Goal: Information Seeking & Learning: Learn about a topic

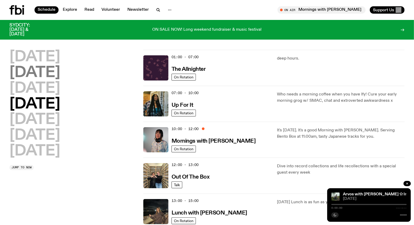
click at [60, 70] on h2 "[DATE]" at bounding box center [34, 72] width 51 height 15
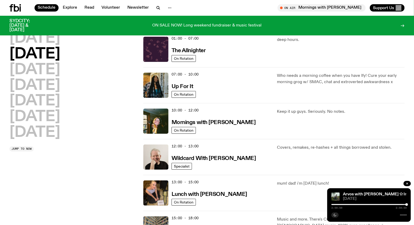
click at [208, 153] on div "12:00 - 13:00 Wildcard With [PERSON_NAME]" at bounding box center [221, 156] width 99 height 25
click at [208, 155] on link "Wildcard With [PERSON_NAME]" at bounding box center [214, 157] width 85 height 7
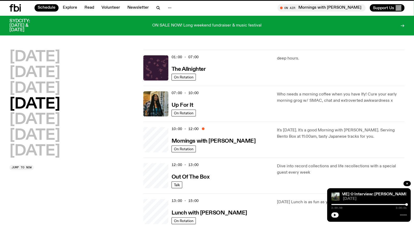
scroll to position [14, 0]
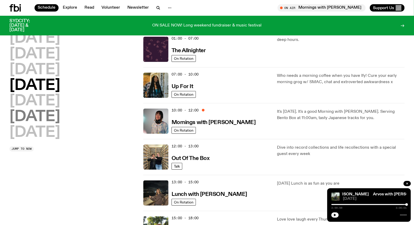
click at [29, 119] on h2 "[DATE]" at bounding box center [34, 116] width 51 height 15
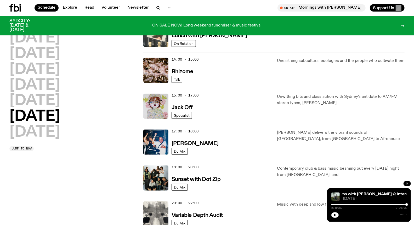
scroll to position [218, 0]
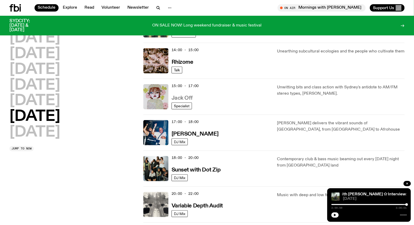
click at [189, 98] on h3 "Jack Off" at bounding box center [182, 97] width 21 height 5
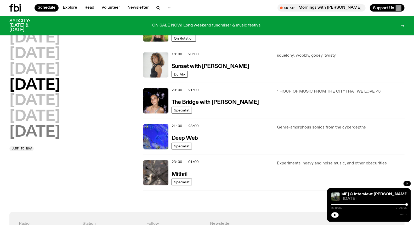
click at [50, 126] on h2 "[DATE]" at bounding box center [34, 132] width 51 height 15
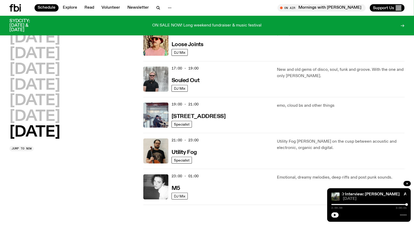
scroll to position [305, 0]
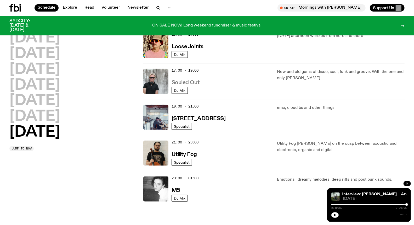
click at [189, 84] on h3 "Souled Out" at bounding box center [186, 82] width 28 height 5
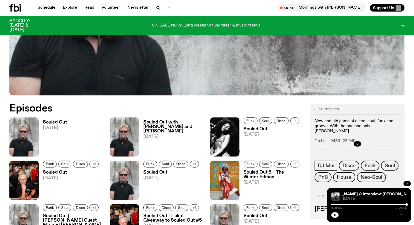
scroll to position [202, 0]
click at [359, 143] on icon "button" at bounding box center [357, 143] width 3 height 3
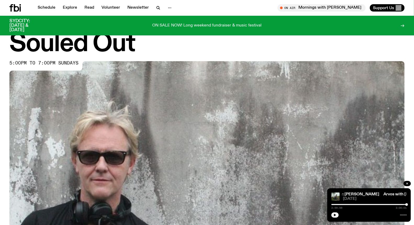
scroll to position [0, 0]
